Goal: Information Seeking & Learning: Learn about a topic

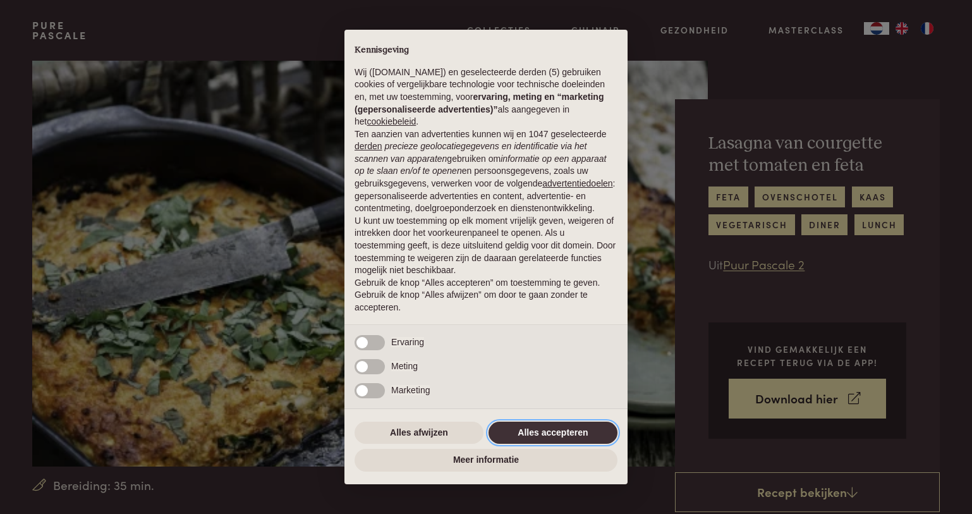
click at [574, 428] on button "Alles accepteren" at bounding box center [553, 433] width 129 height 23
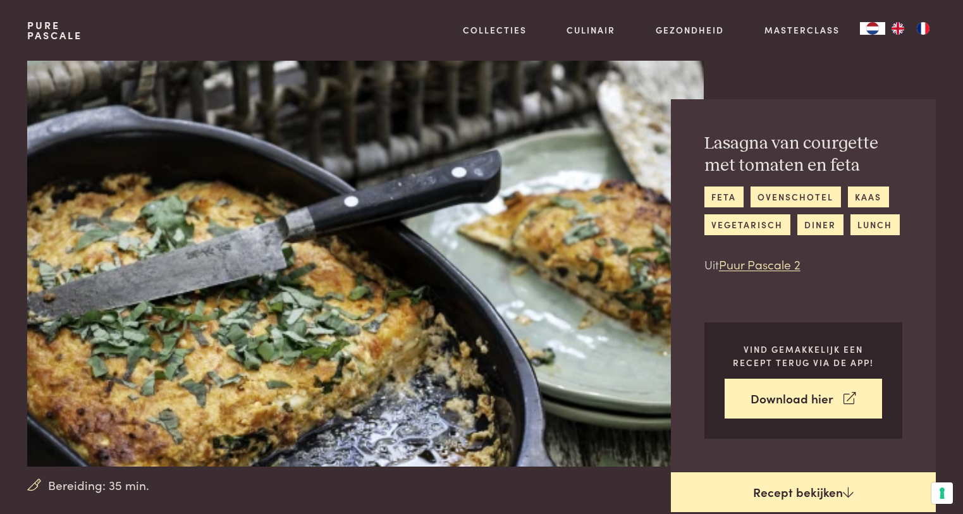
click at [777, 490] on link "Recept bekijken" at bounding box center [803, 492] width 265 height 40
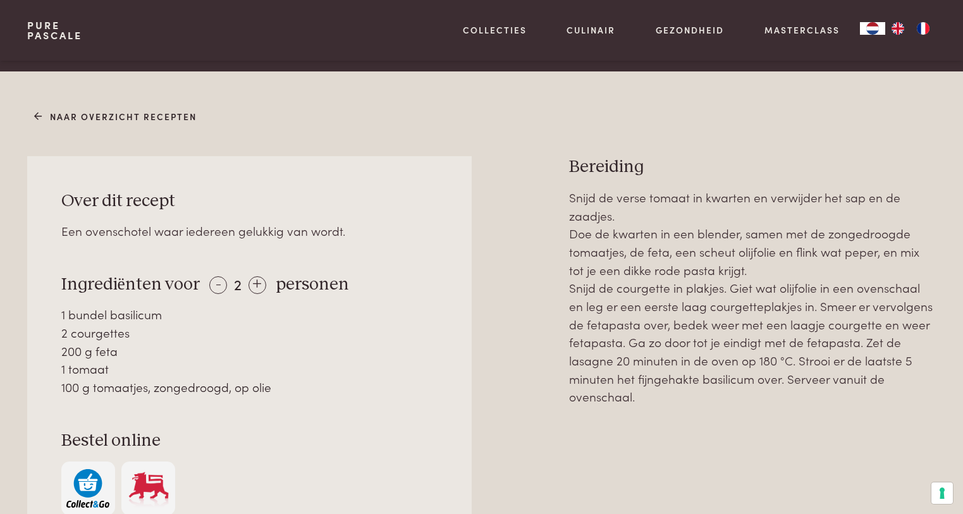
scroll to position [545, 0]
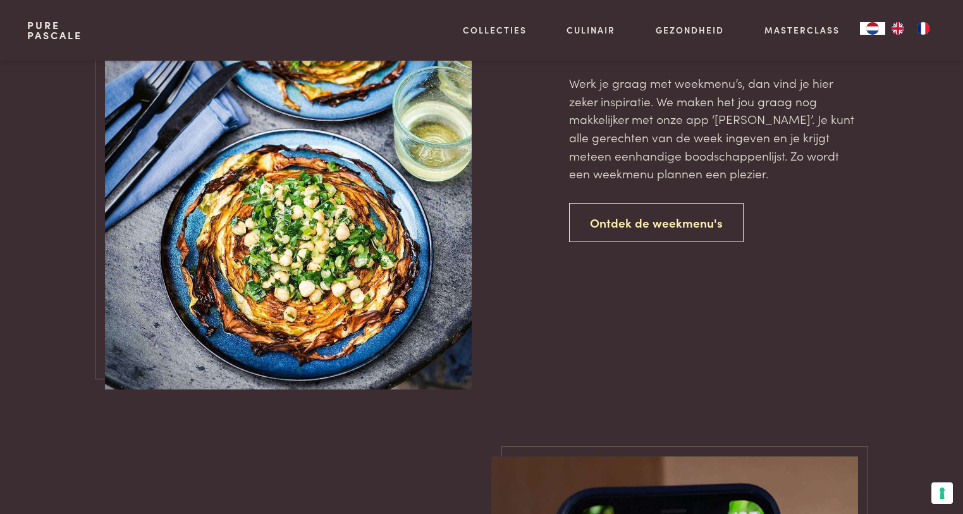
scroll to position [948, 0]
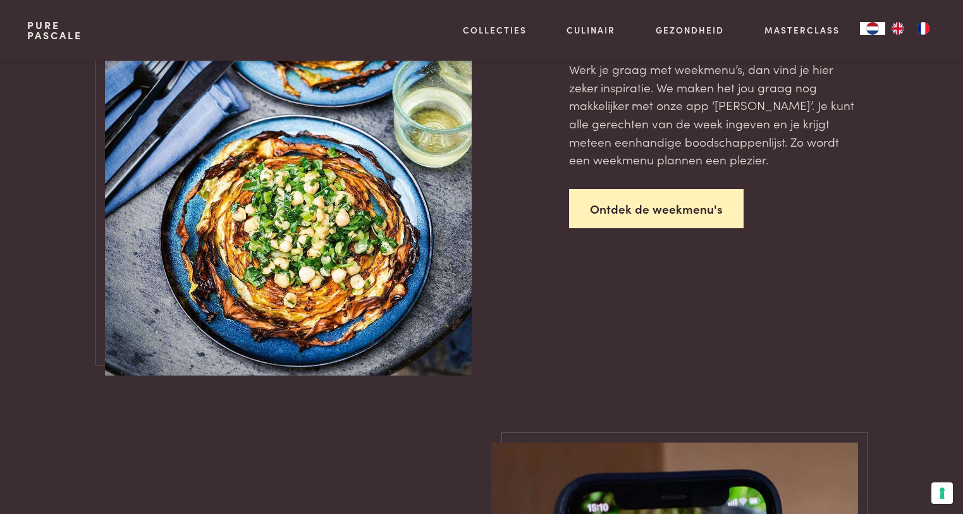
click at [592, 212] on link "Ontdek de weekmenu's" at bounding box center [656, 209] width 174 height 40
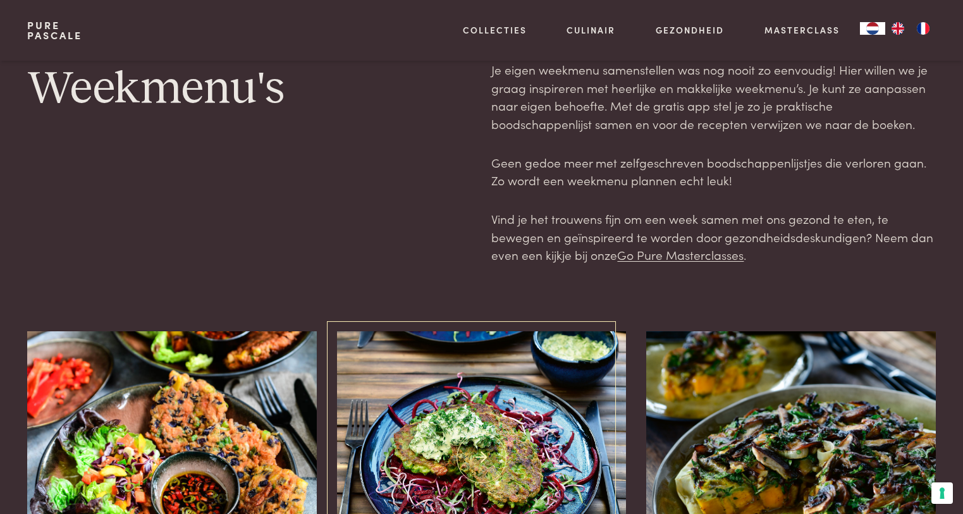
scroll to position [316, 0]
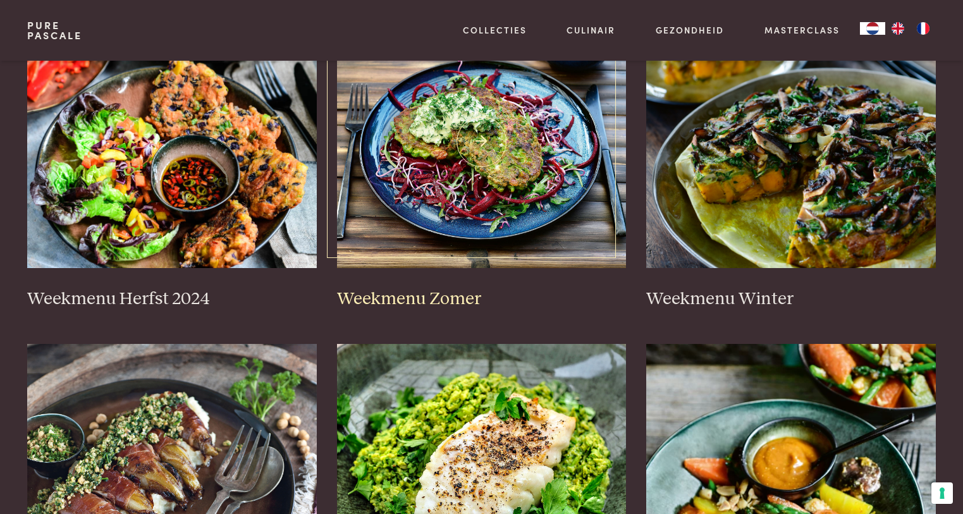
click at [410, 210] on img at bounding box center [481, 141] width 289 height 253
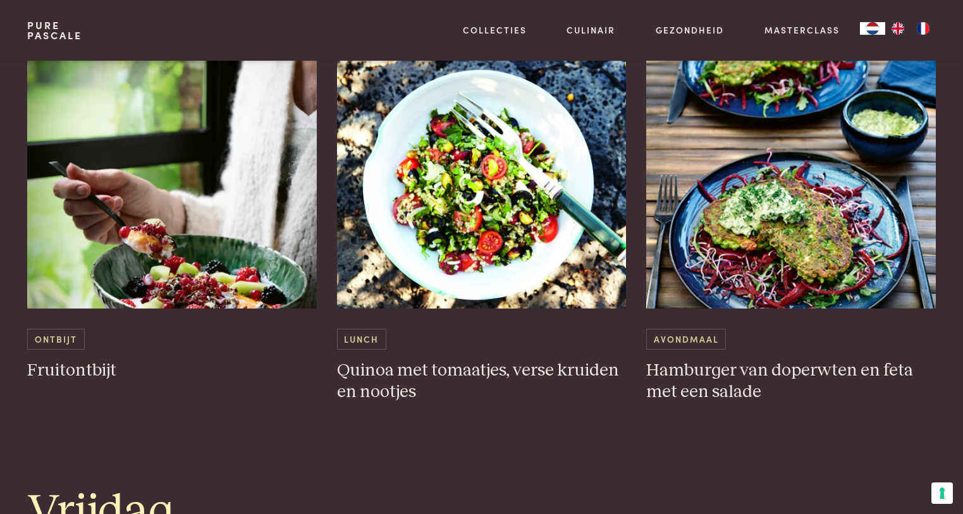
scroll to position [2275, 0]
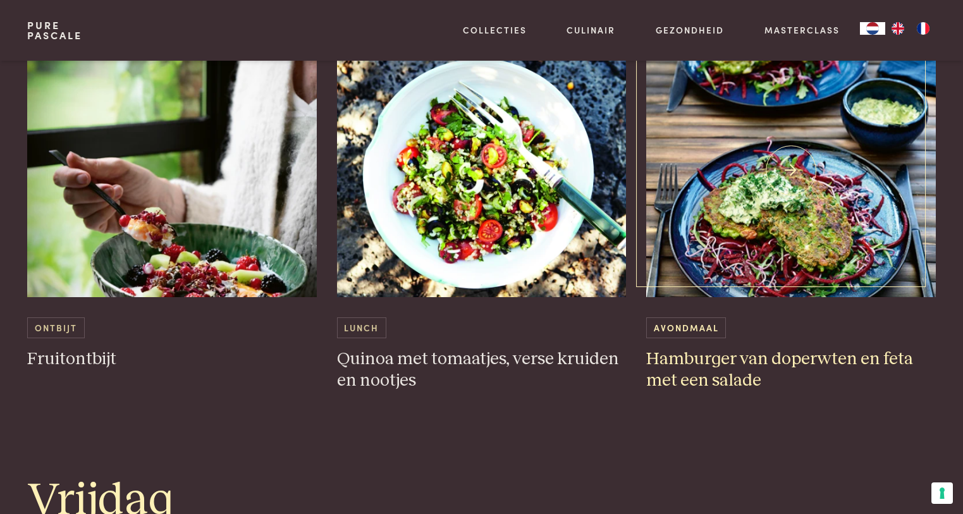
click at [819, 234] on img at bounding box center [790, 170] width 289 height 253
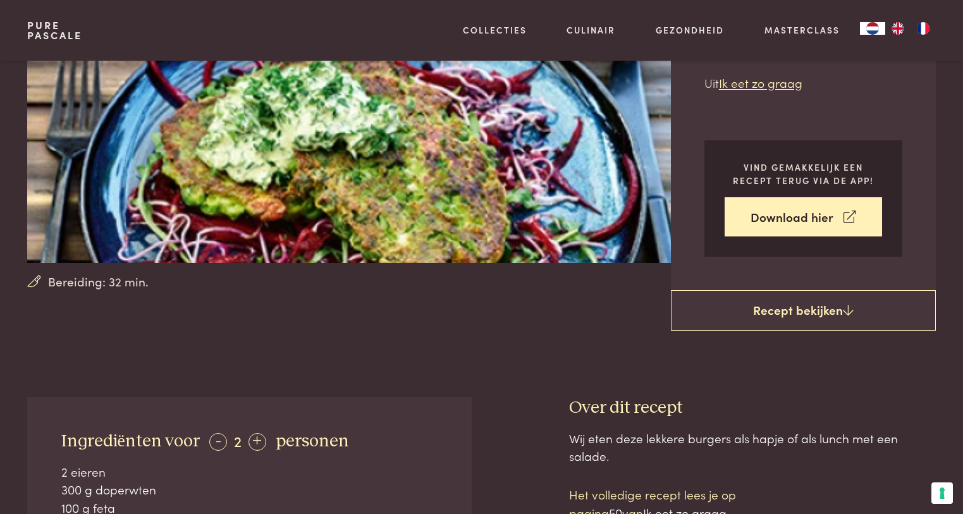
scroll to position [253, 0]
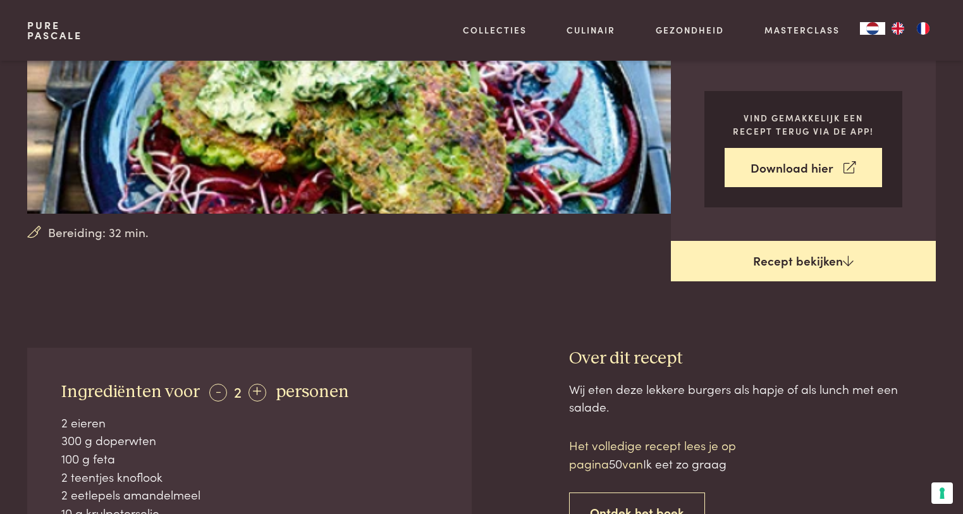
click at [762, 264] on link "Recept bekijken" at bounding box center [803, 261] width 265 height 40
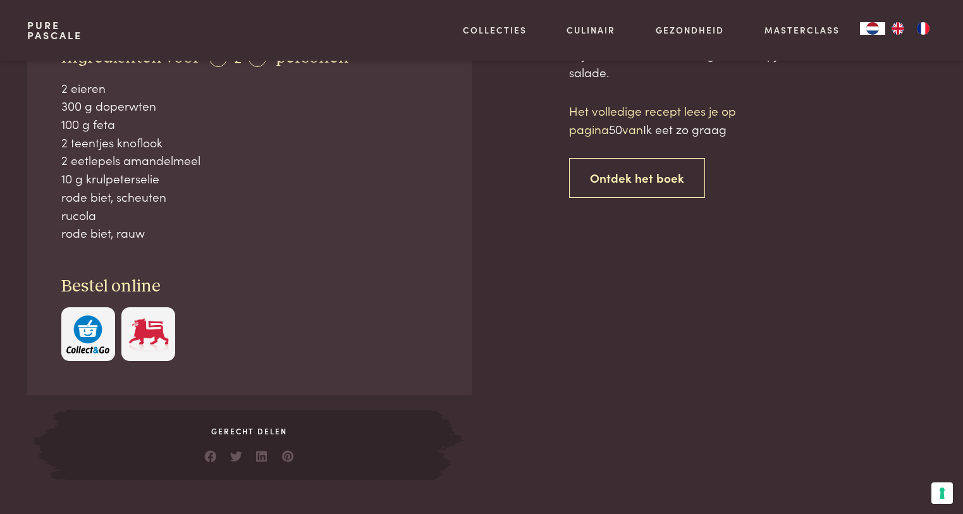
scroll to position [600, 0]
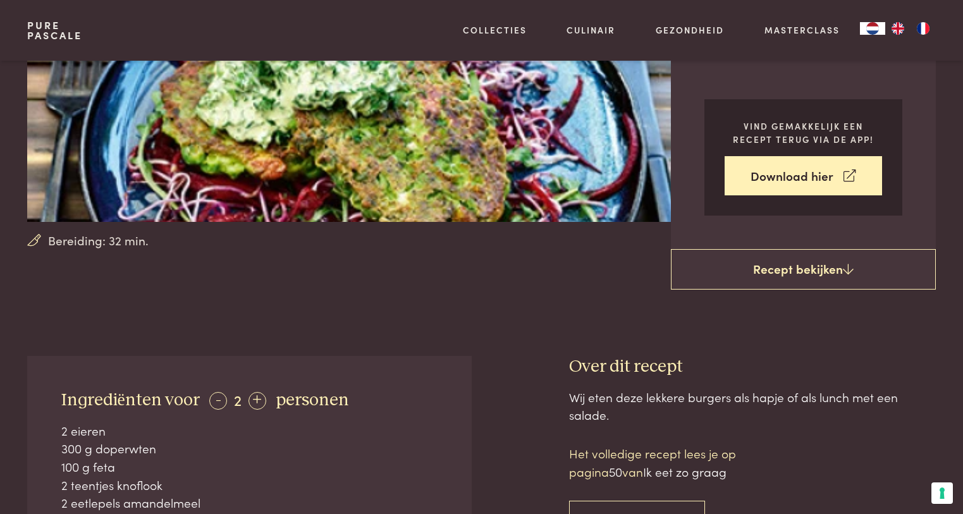
scroll to position [253, 0]
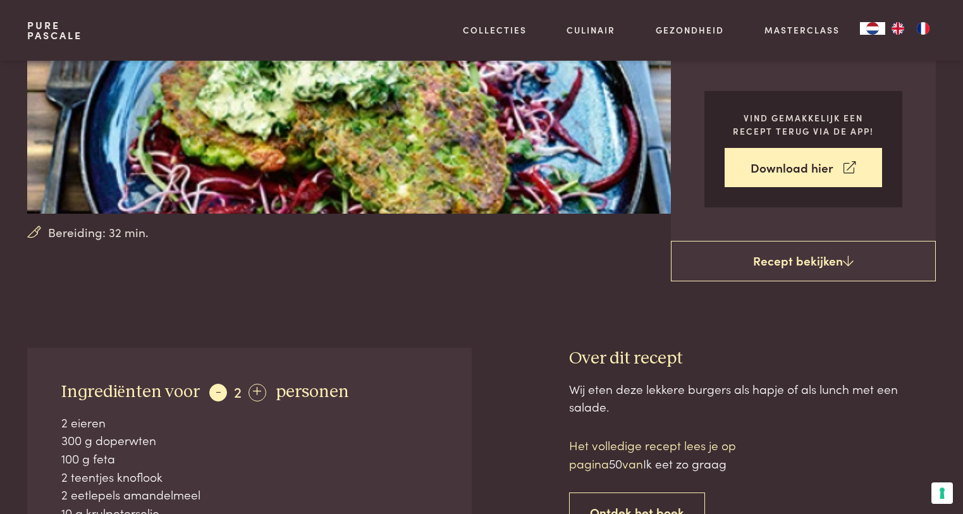
click at [212, 393] on div "-" at bounding box center [218, 393] width 18 height 18
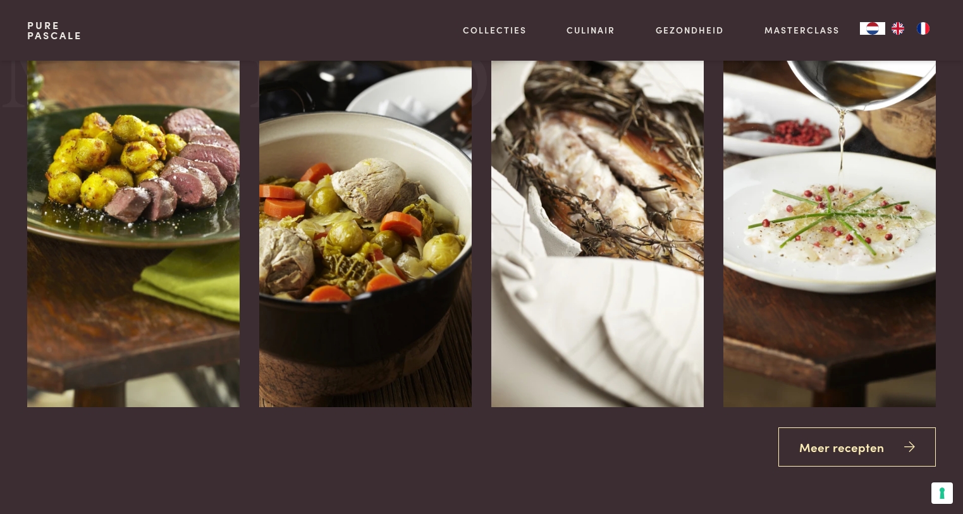
scroll to position [1833, 0]
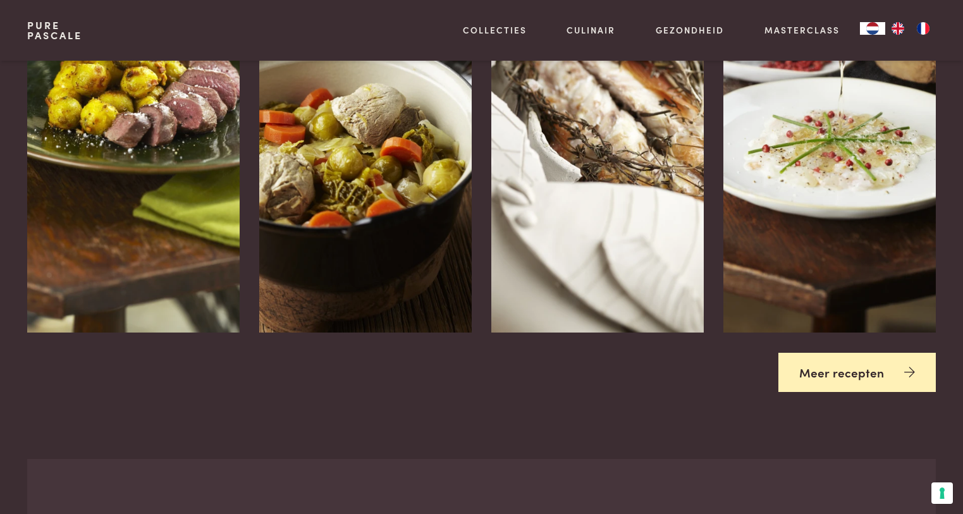
click at [842, 377] on link "Meer recepten" at bounding box center [856, 373] width 157 height 40
